Goal: Information Seeking & Learning: Learn about a topic

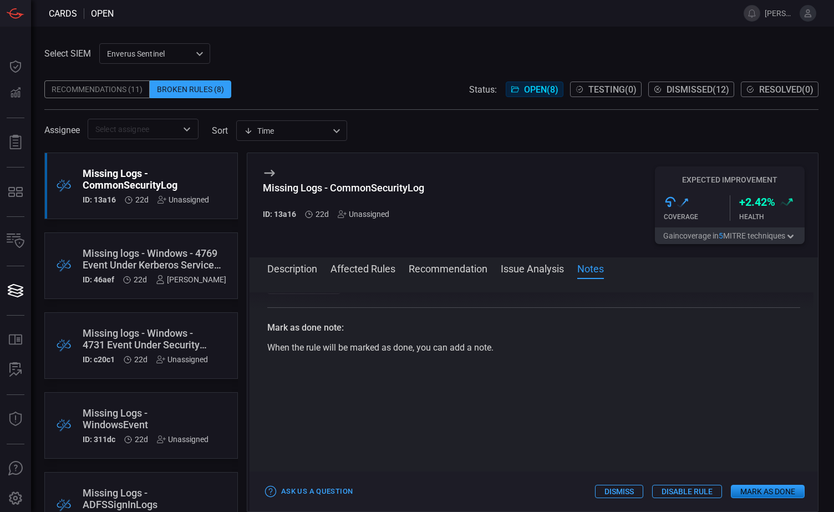
scroll to position [666, 0]
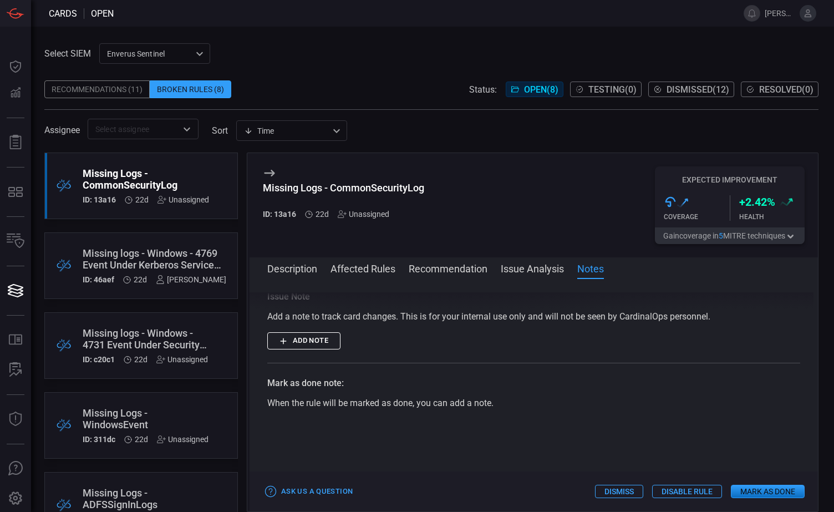
click at [467, 323] on div "Add a note to track card changes. This is for your internal use only and will n…" at bounding box center [533, 316] width 533 height 13
click at [362, 264] on button "Affected Rules" at bounding box center [363, 267] width 65 height 13
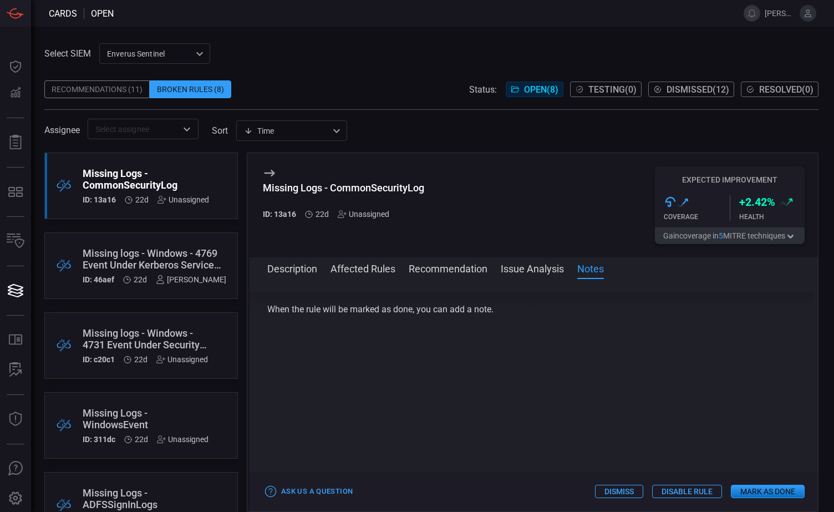
scroll to position [766, 0]
click at [458, 270] on button "Recommendation" at bounding box center [448, 267] width 79 height 13
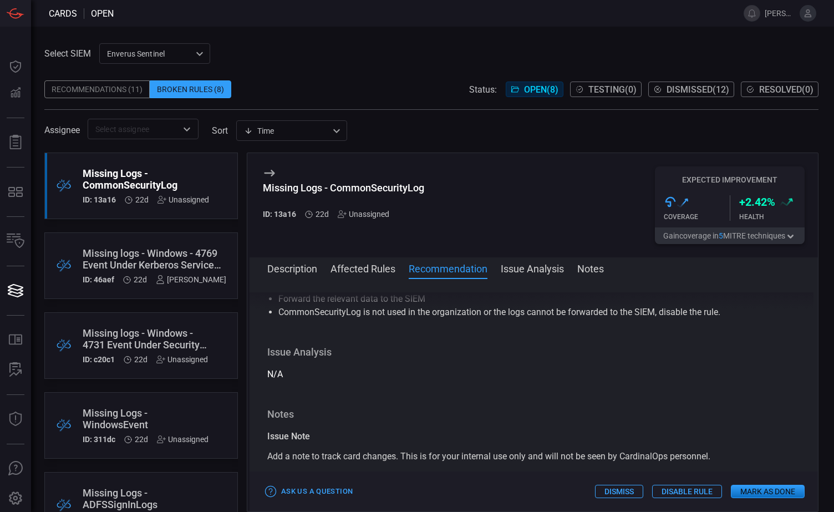
scroll to position [500, 0]
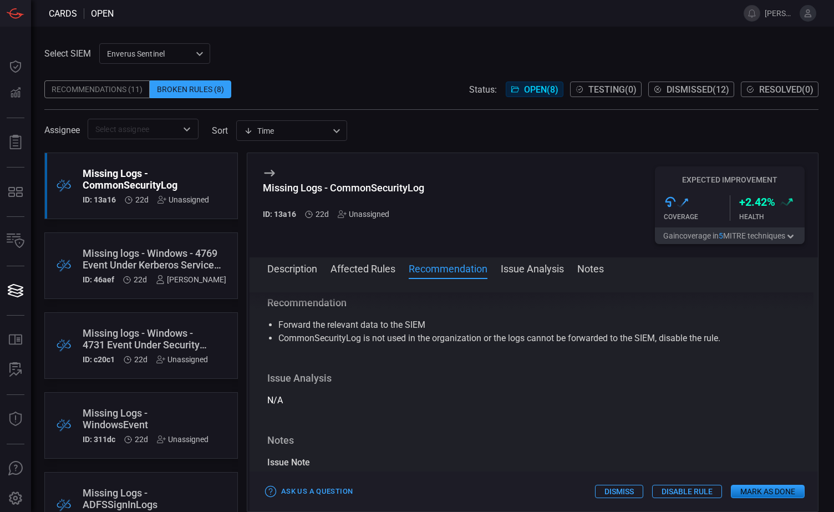
click at [524, 271] on button "Issue Analysis" at bounding box center [532, 267] width 63 height 13
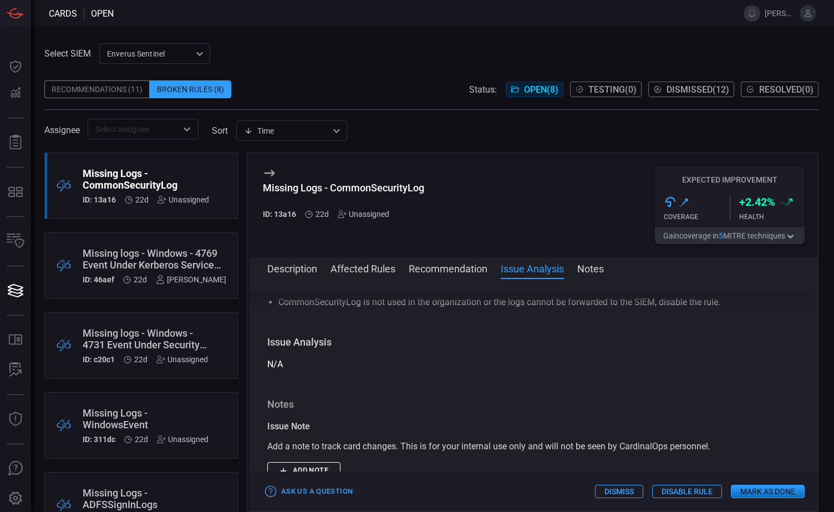
scroll to position [575, 0]
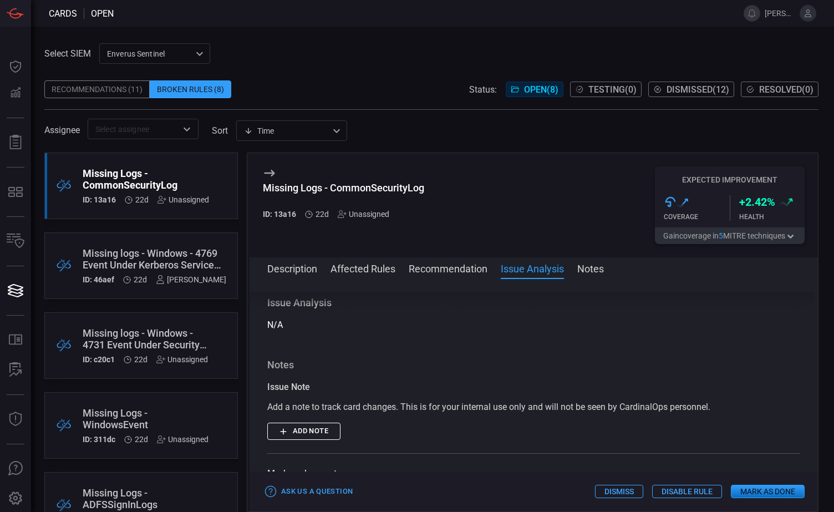
click at [284, 273] on button "Description" at bounding box center [292, 267] width 50 height 13
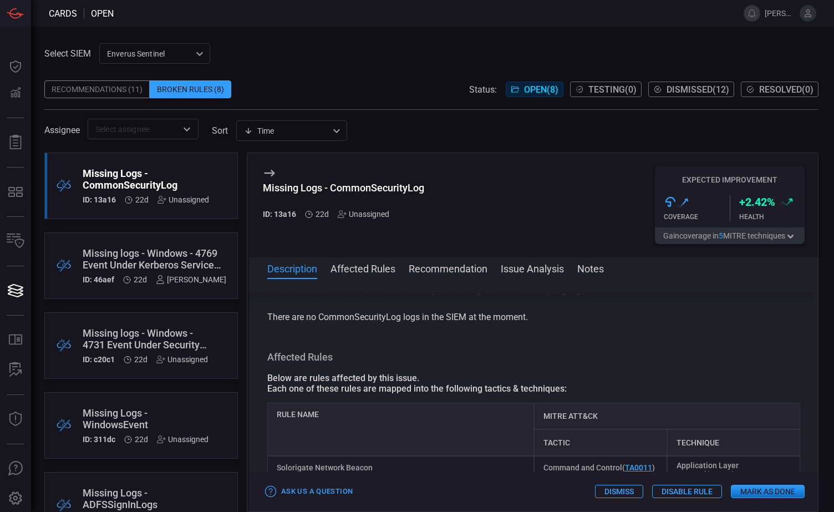
scroll to position [0, 0]
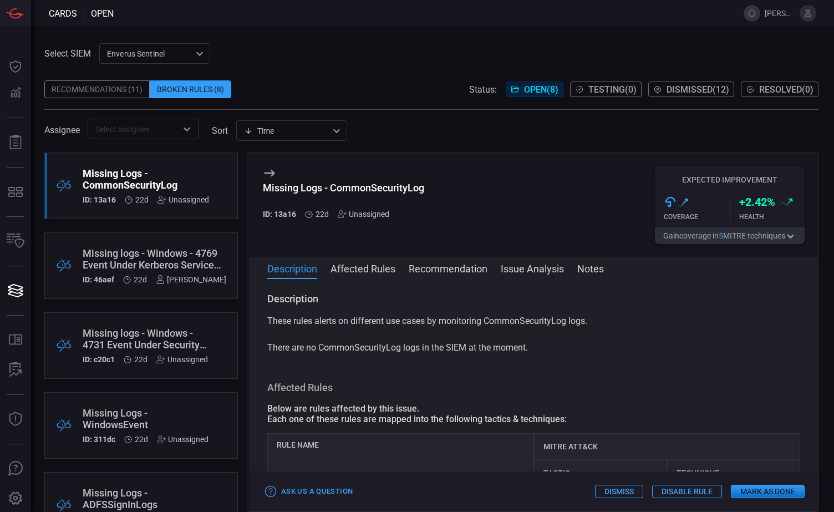
click at [151, 257] on div "Missing logs - Windows - 4769 Event Under Kerberos Service Ticket Operations se…" at bounding box center [155, 258] width 144 height 23
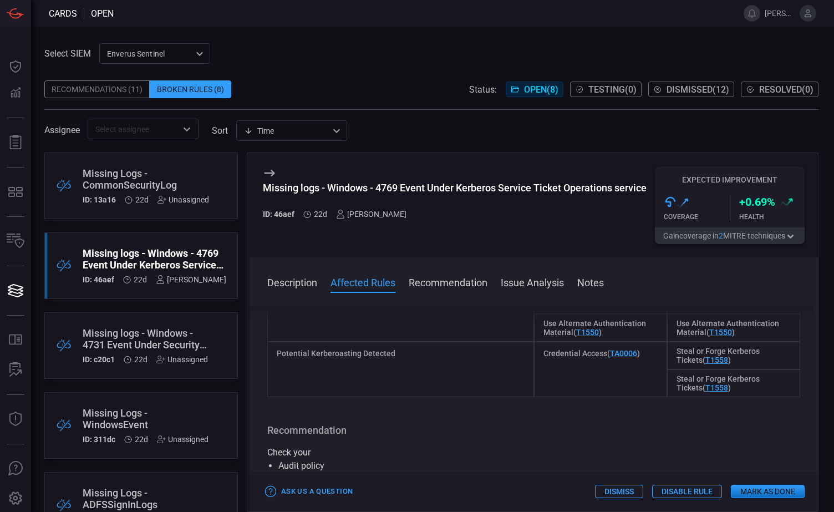
scroll to position [111, 0]
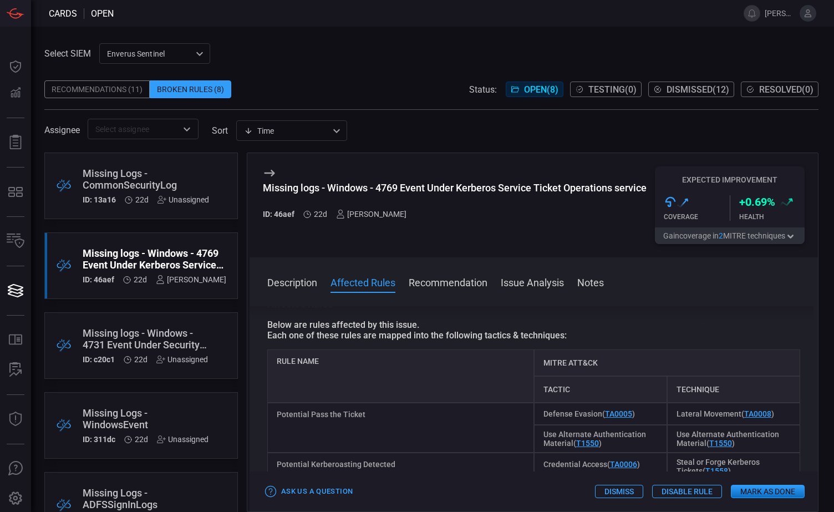
click at [140, 345] on div "Missing logs - Windows - 4731 Event Under Security Group Management service" at bounding box center [145, 338] width 125 height 23
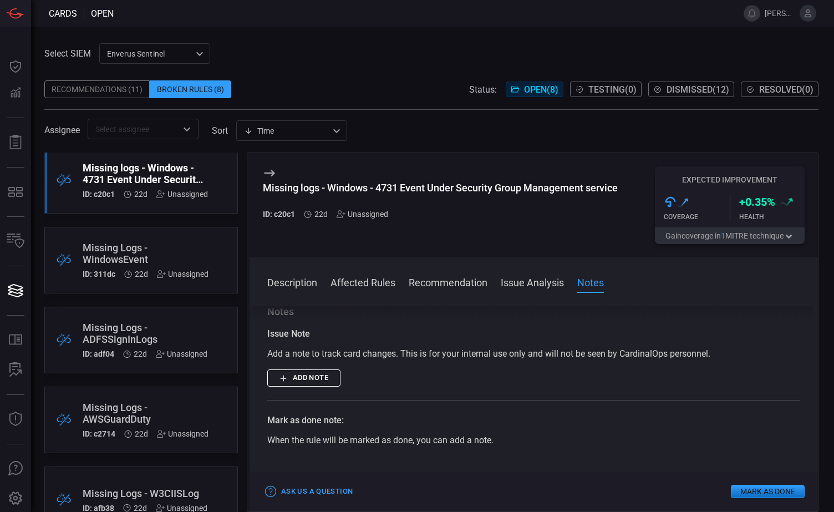
scroll to position [166, 0]
click at [176, 318] on div ".broken_cards_icon_0{fill:#39A4FF;} .broken_cards_icon_1{fill:none;stroke:#1918…" at bounding box center [141, 339] width 194 height 67
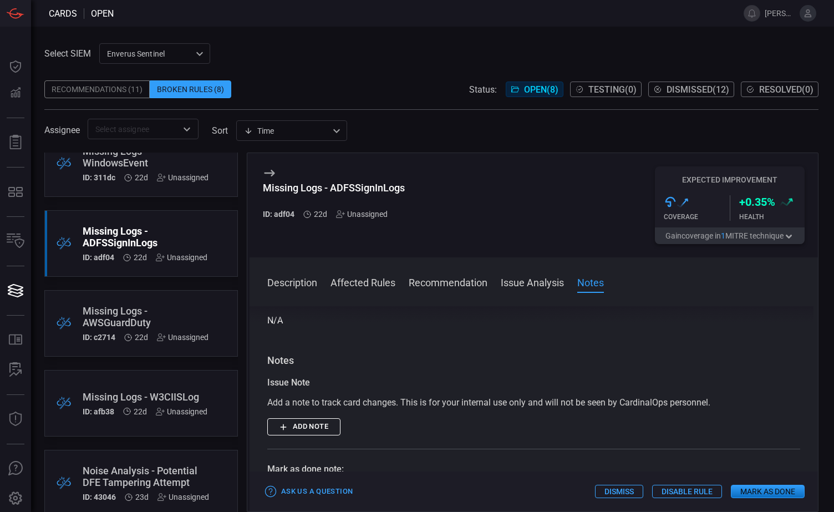
scroll to position [280, 0]
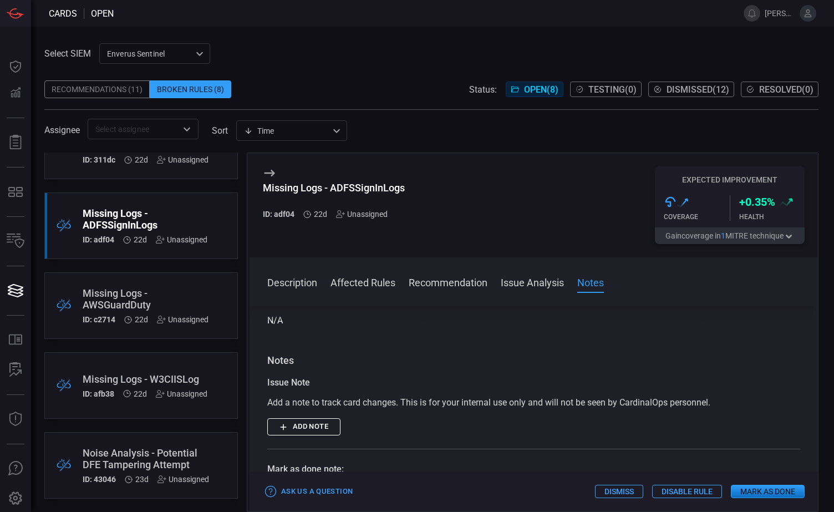
click at [180, 455] on div "Noise Analysis - Potential DFE Tampering Attempt" at bounding box center [146, 458] width 127 height 23
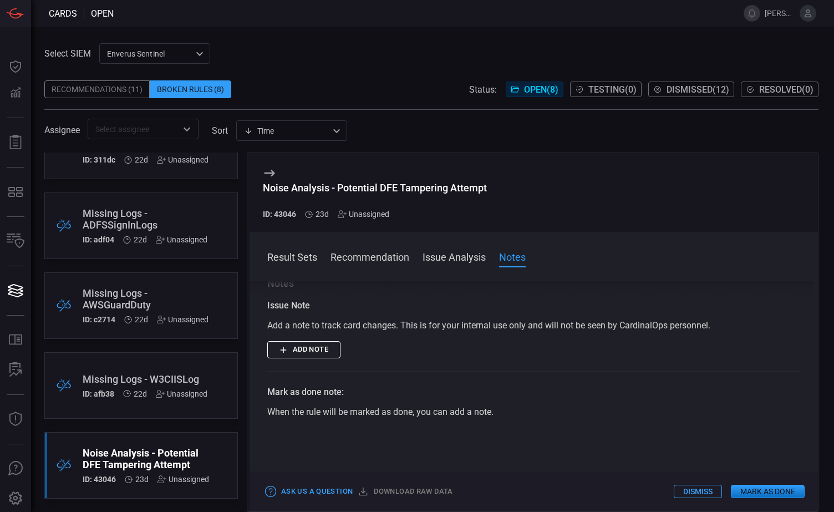
scroll to position [213, 0]
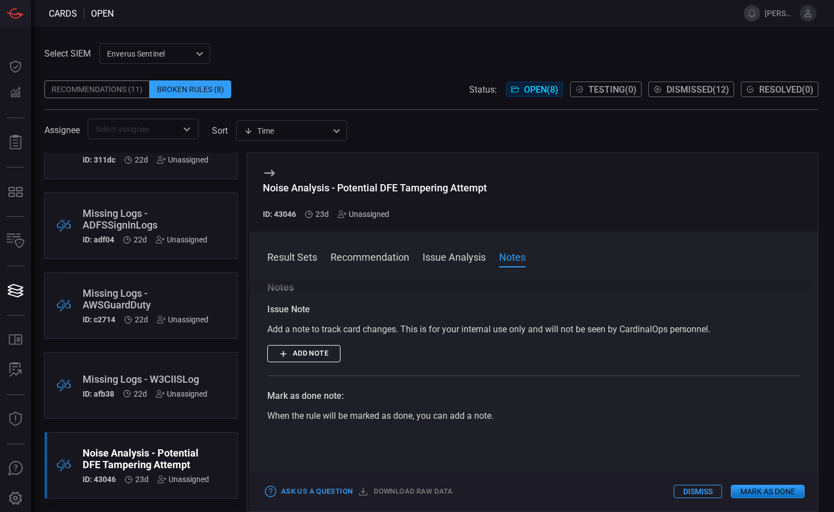
click at [593, 422] on div "When the rule will be marked as done, you can add a note." at bounding box center [533, 415] width 533 height 13
